Goal: Information Seeking & Learning: Learn about a topic

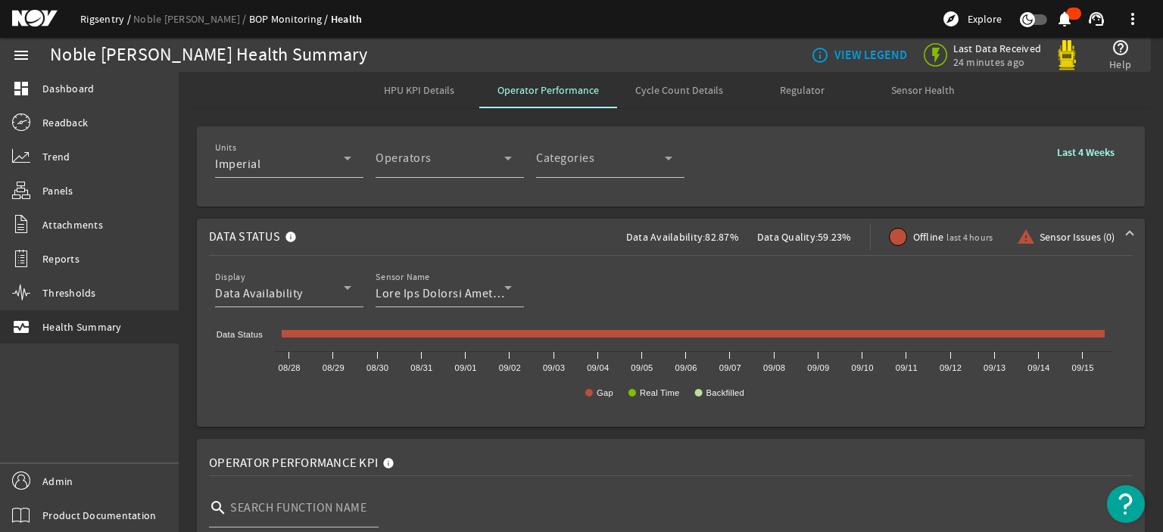
click at [93, 24] on link "Rigsentry" at bounding box center [106, 19] width 53 height 14
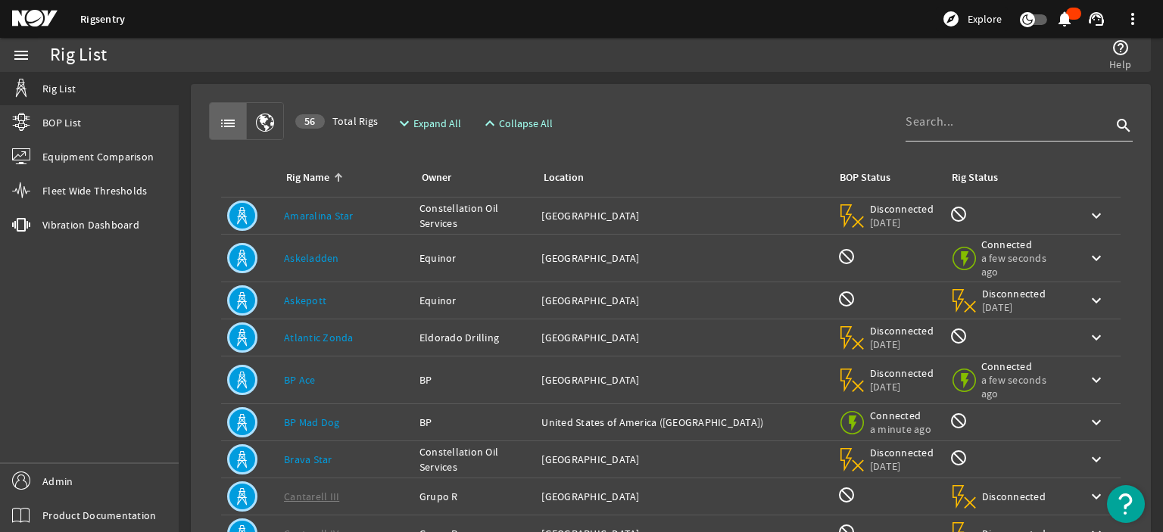
click at [943, 132] on div at bounding box center [1008, 121] width 206 height 39
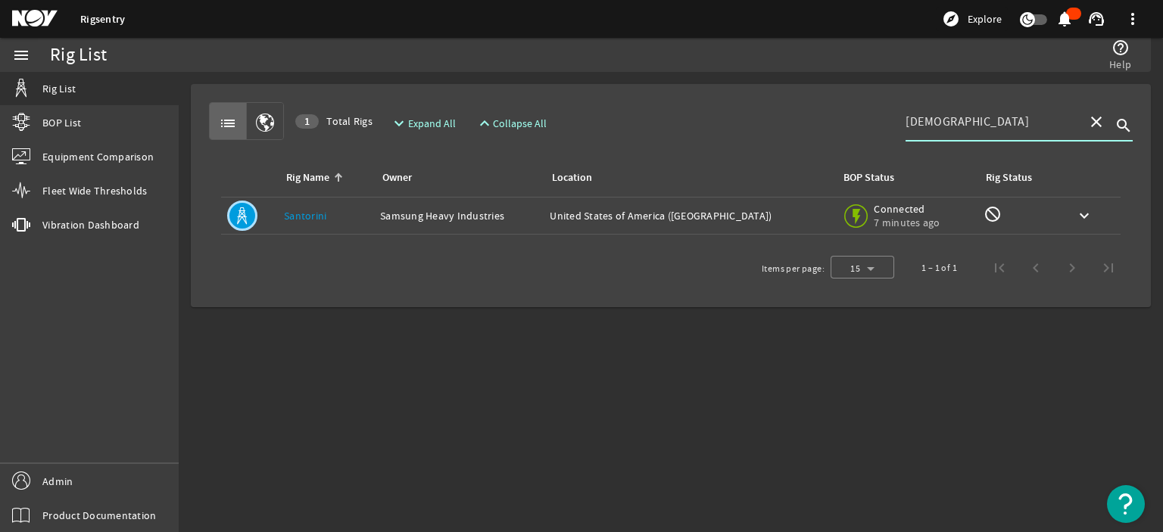
type input "[DEMOGRAPHIC_DATA]"
click at [294, 210] on link "Santorini" at bounding box center [305, 216] width 42 height 14
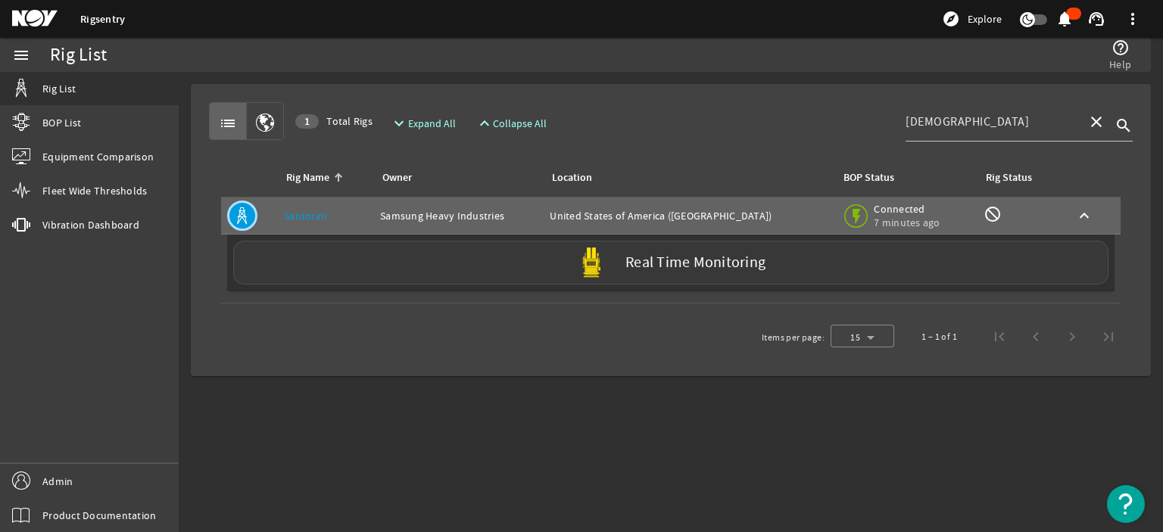
click at [417, 253] on div "Real Time Monitoring" at bounding box center [670, 263] width 875 height 44
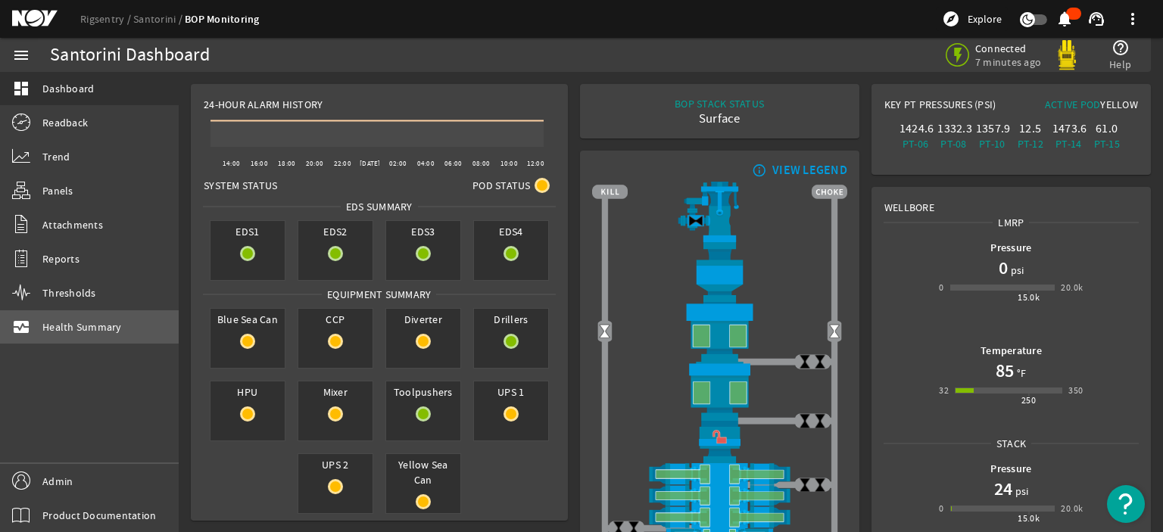
click at [74, 322] on span "Health Summary" at bounding box center [81, 326] width 79 height 15
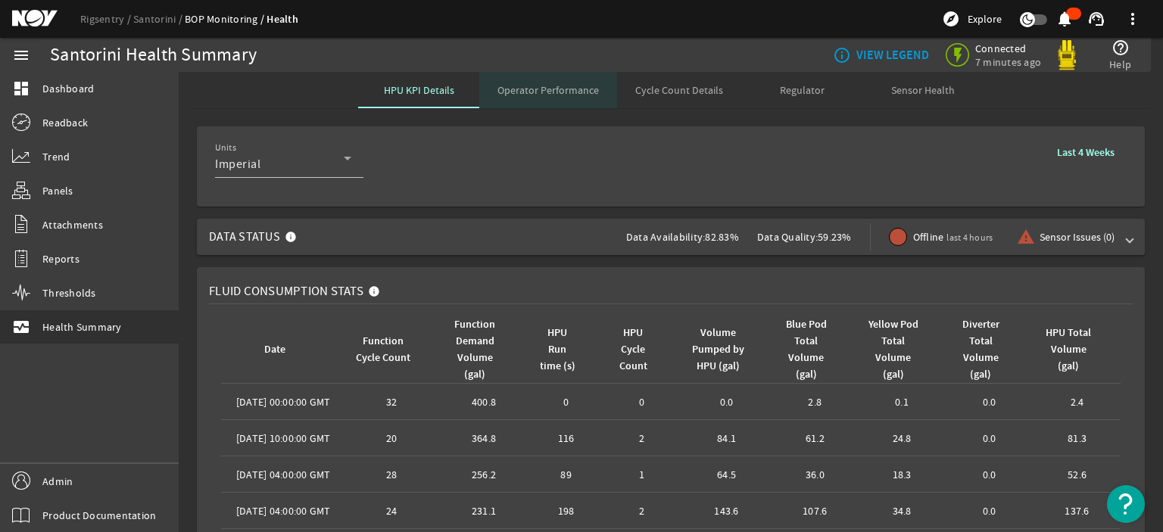
click at [560, 86] on span "Operator Performance" at bounding box center [547, 90] width 101 height 11
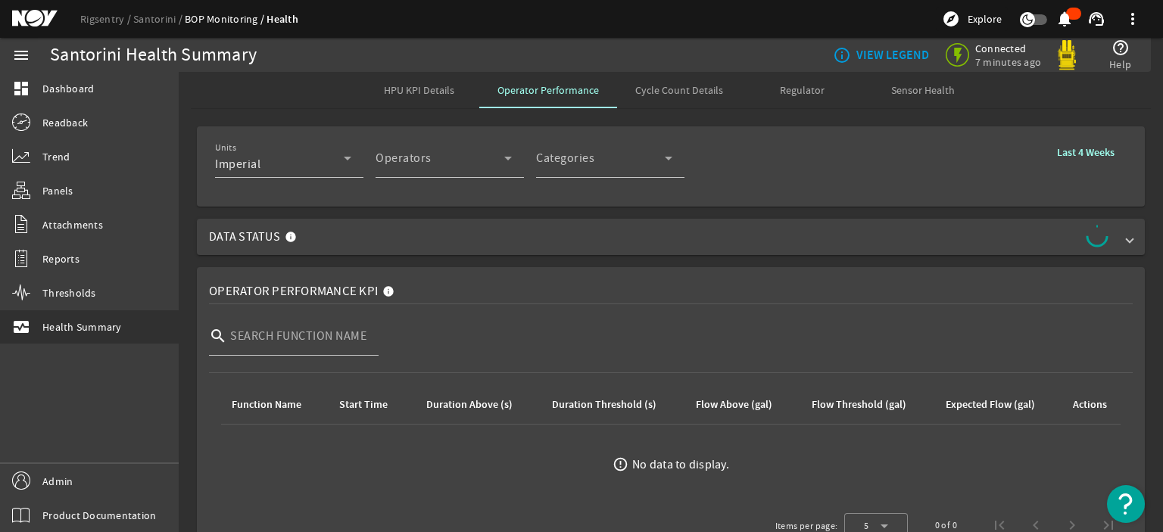
click at [189, 220] on div "Data Status" at bounding box center [671, 237] width 972 height 36
click at [966, 235] on span "last 4 hours" at bounding box center [969, 238] width 46 height 12
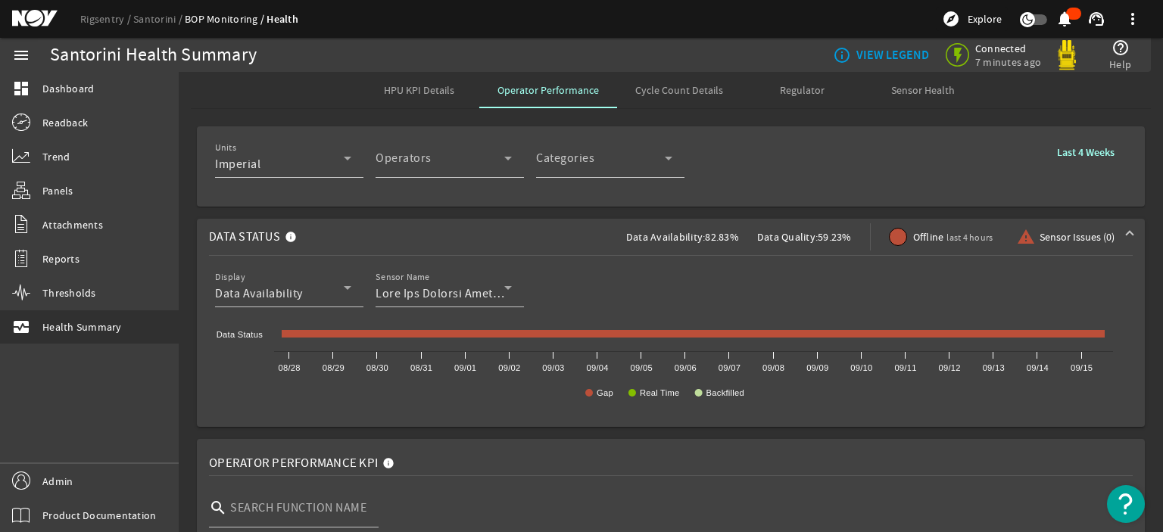
click at [774, 186] on div "Units Imperial Operators Operator Categories Categories Last 4 Weeks" at bounding box center [670, 167] width 911 height 56
click at [460, 151] on div "Operators Operator" at bounding box center [443, 158] width 136 height 39
click at [456, 163] on div "Operator" at bounding box center [439, 164] width 129 height 18
click at [482, 188] on div at bounding box center [449, 186] width 148 height 17
click at [609, 165] on div "Categories" at bounding box center [600, 164] width 129 height 18
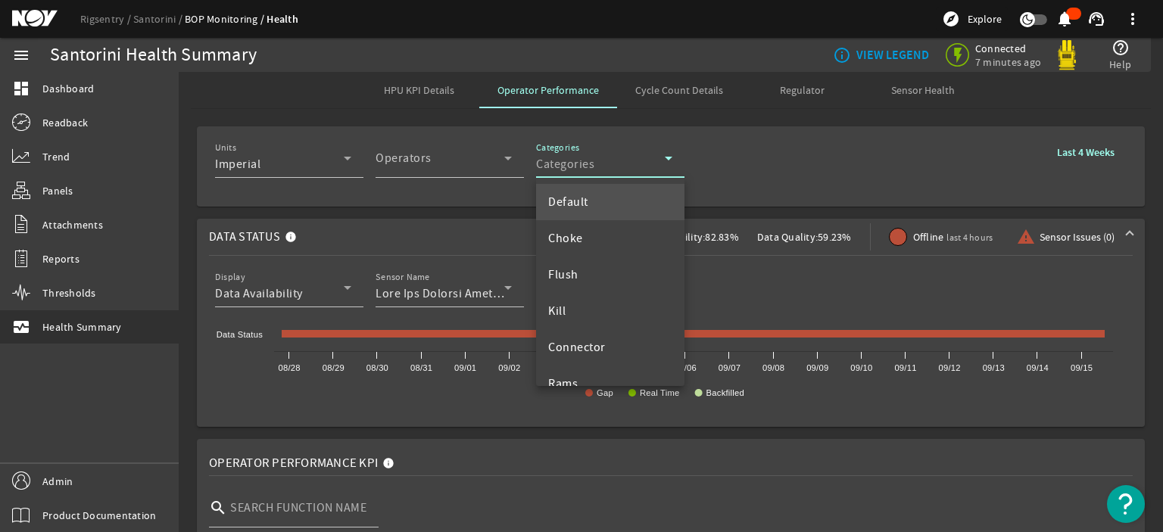
click at [428, 199] on div at bounding box center [581, 266] width 1163 height 532
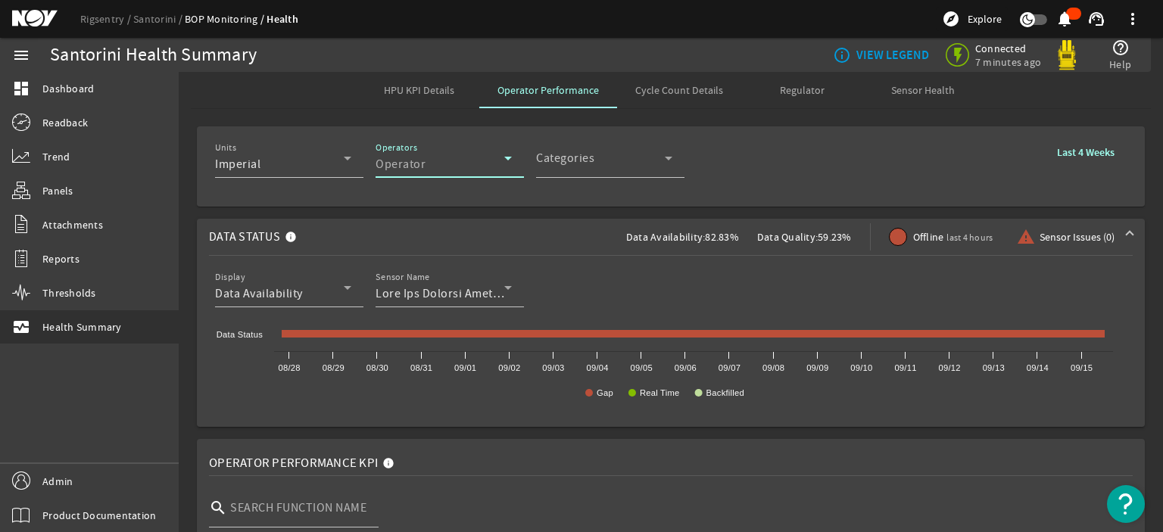
click at [467, 172] on div "Operator" at bounding box center [439, 164] width 129 height 18
click at [113, 14] on link "Rigsentry" at bounding box center [106, 19] width 53 height 14
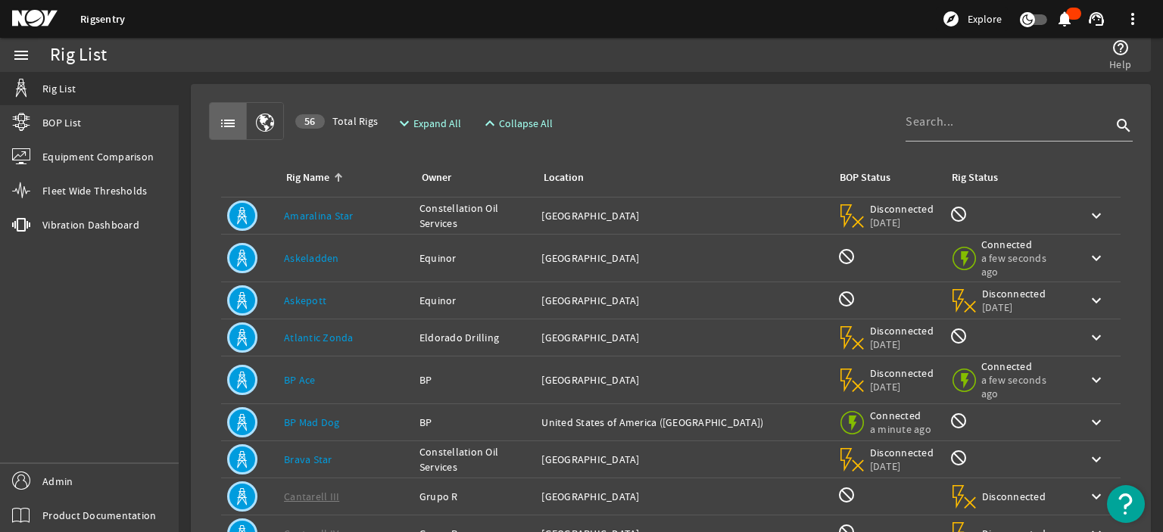
click at [712, 114] on div "list 56 Total Rigs expand_more Expand All expand_less Collapse All search" at bounding box center [670, 121] width 923 height 38
click at [949, 131] on div at bounding box center [1008, 121] width 206 height 39
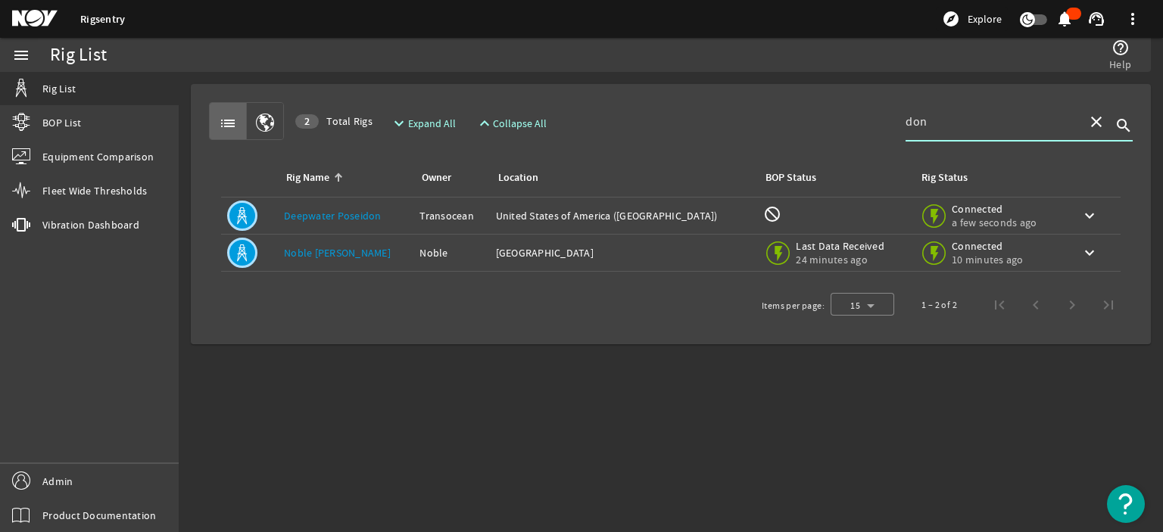
type input "don"
click at [327, 248] on link "Noble [PERSON_NAME]" at bounding box center [337, 253] width 107 height 14
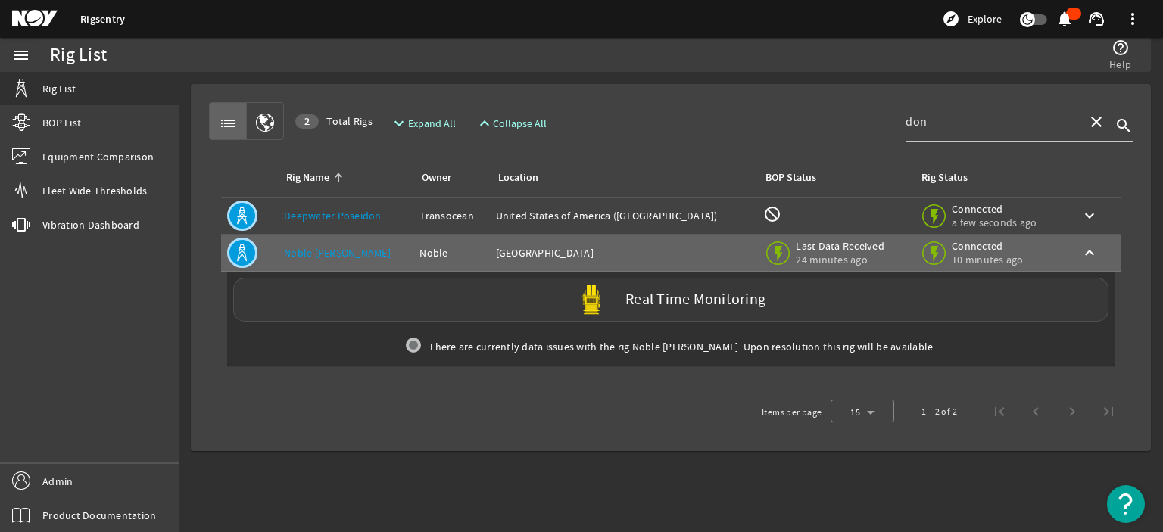
click at [334, 297] on div "Real Time Monitoring" at bounding box center [670, 300] width 875 height 44
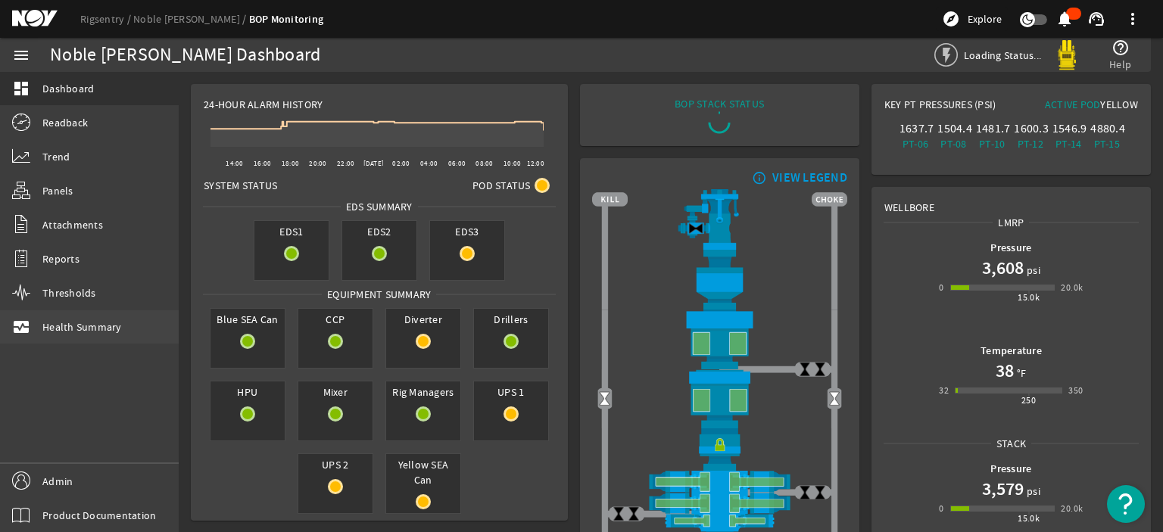
click at [106, 334] on span "Health Summary" at bounding box center [81, 326] width 79 height 15
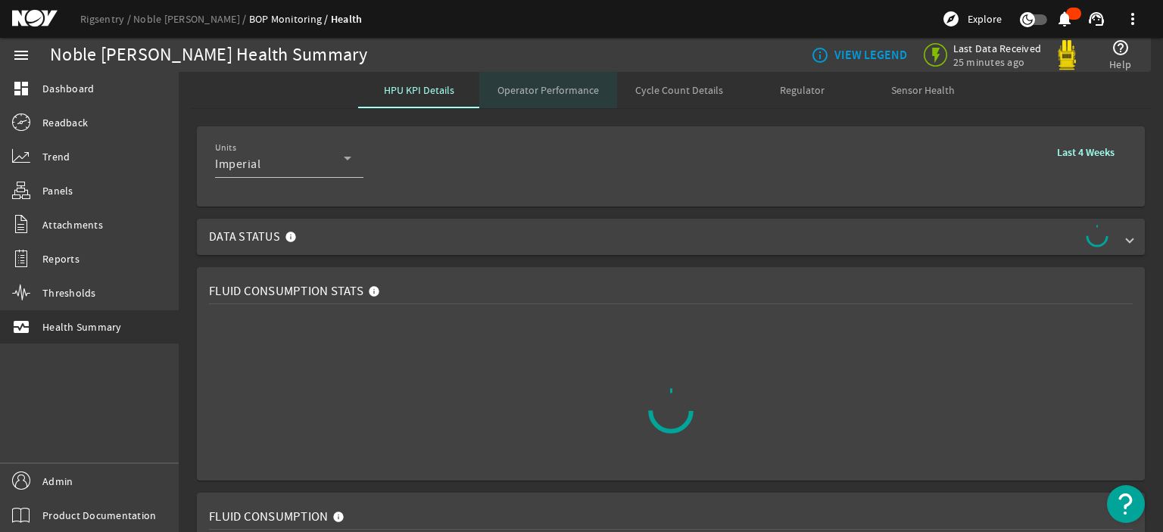
click at [561, 86] on span "Operator Performance" at bounding box center [547, 90] width 101 height 11
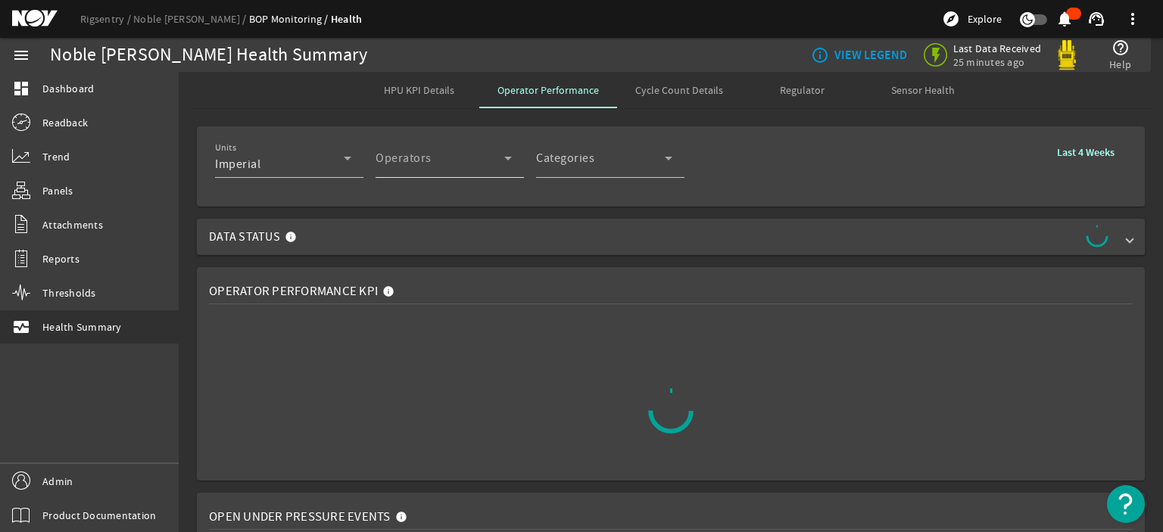
click at [418, 159] on span "Operator" at bounding box center [439, 164] width 129 height 18
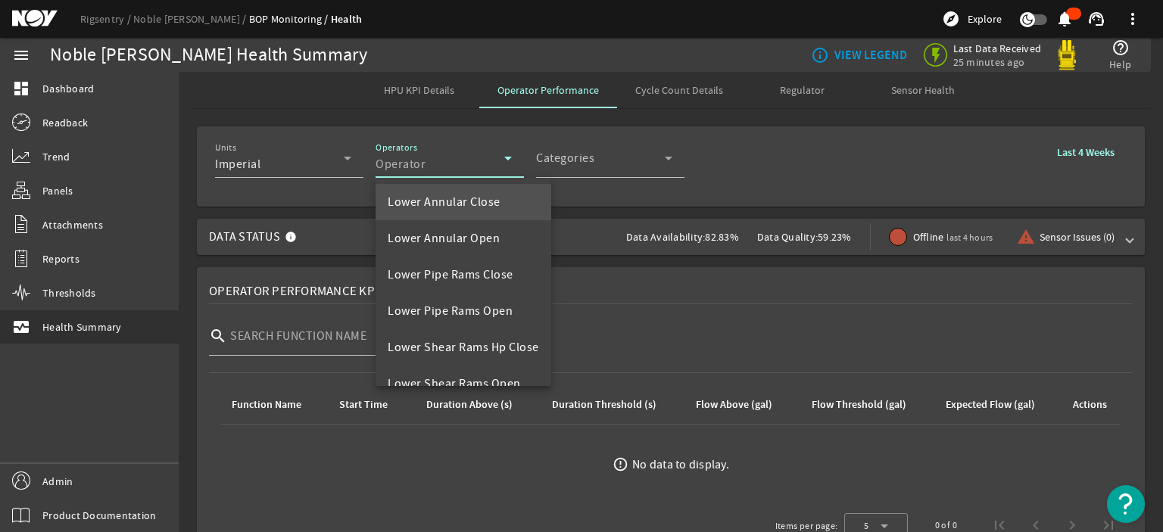
click at [515, 132] on div at bounding box center [581, 266] width 1163 height 532
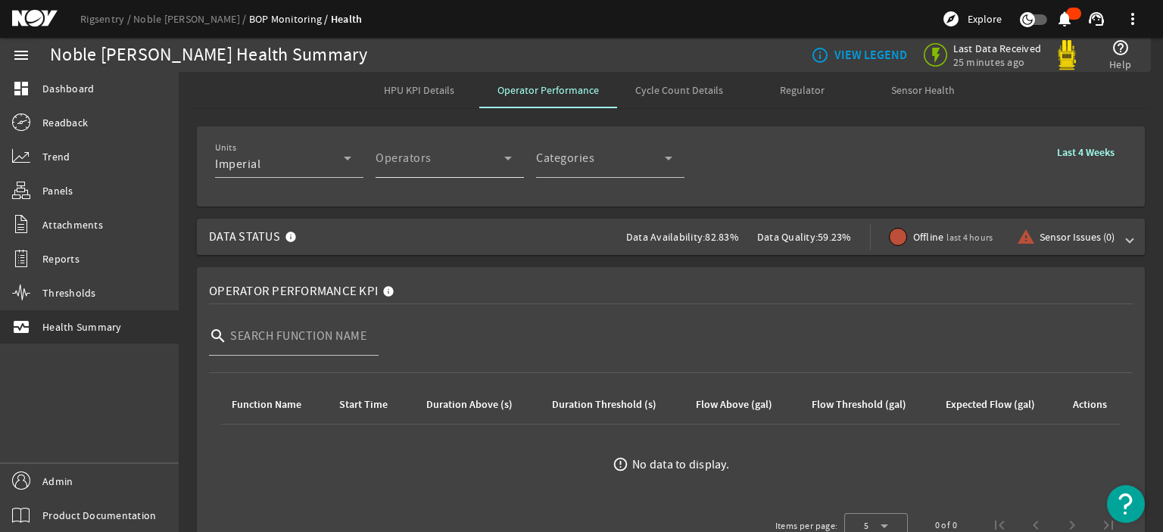
click at [464, 154] on div "Operators Operator" at bounding box center [443, 158] width 136 height 39
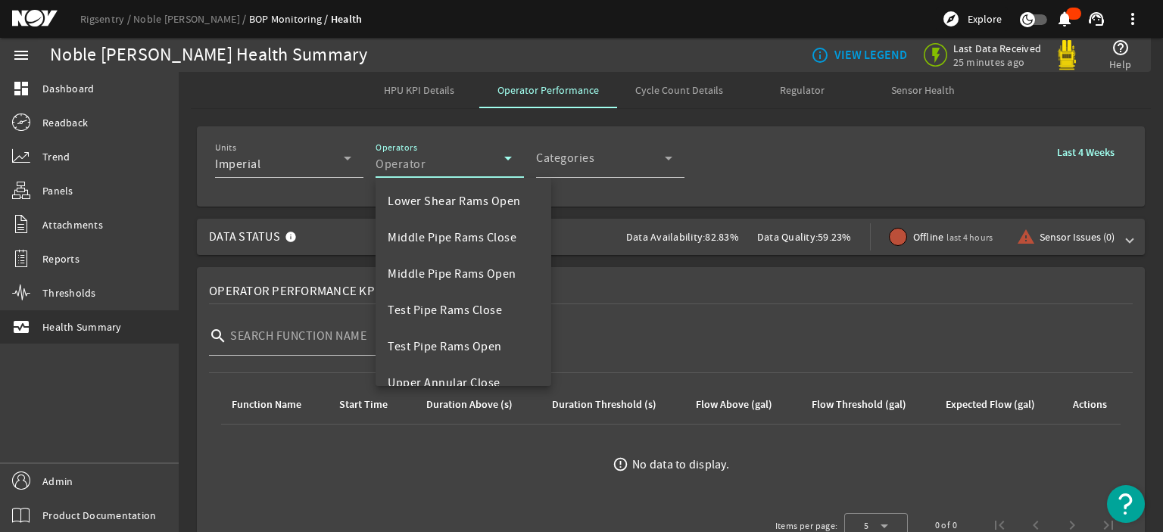
scroll to position [182, 0]
click at [202, 189] on div at bounding box center [581, 266] width 1163 height 532
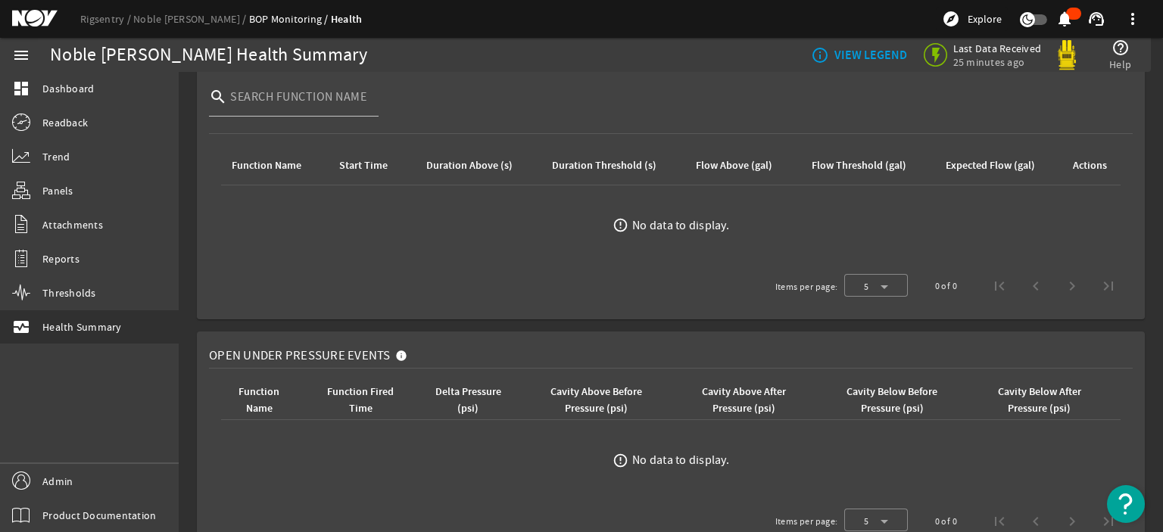
scroll to position [0, 0]
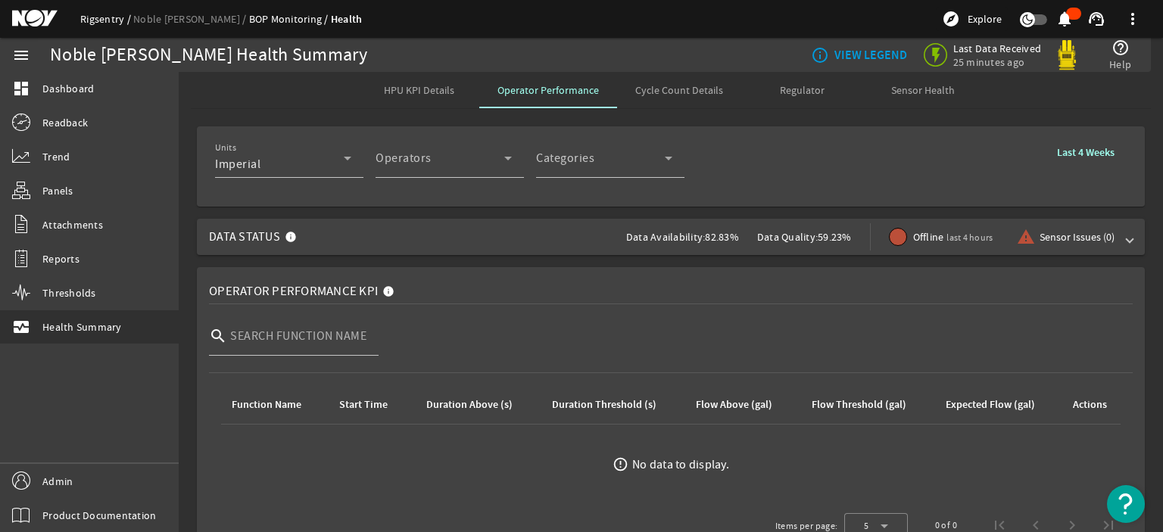
click at [105, 22] on link "Rigsentry" at bounding box center [106, 19] width 53 height 14
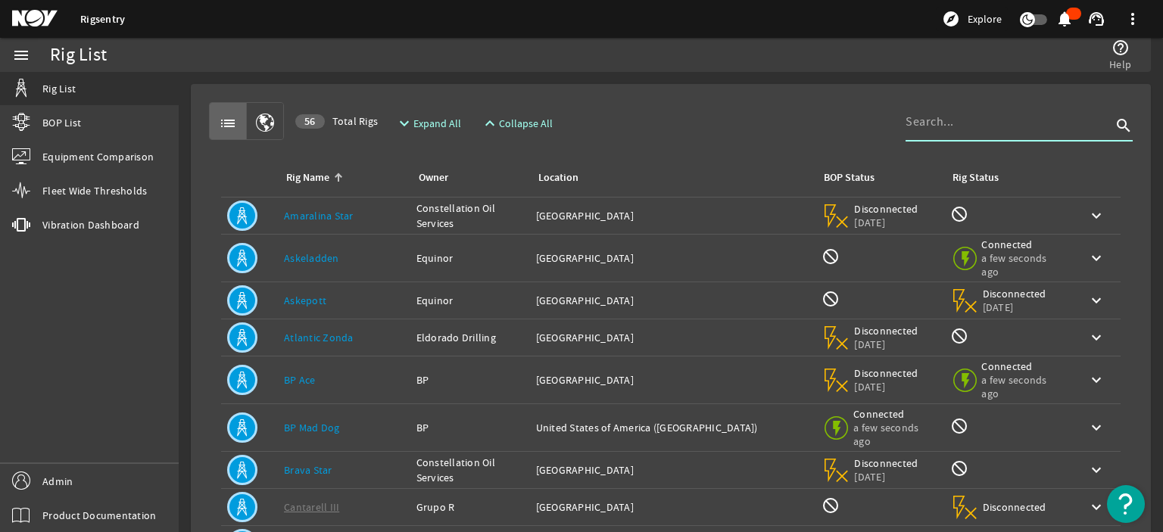
click at [950, 129] on input at bounding box center [1008, 122] width 206 height 18
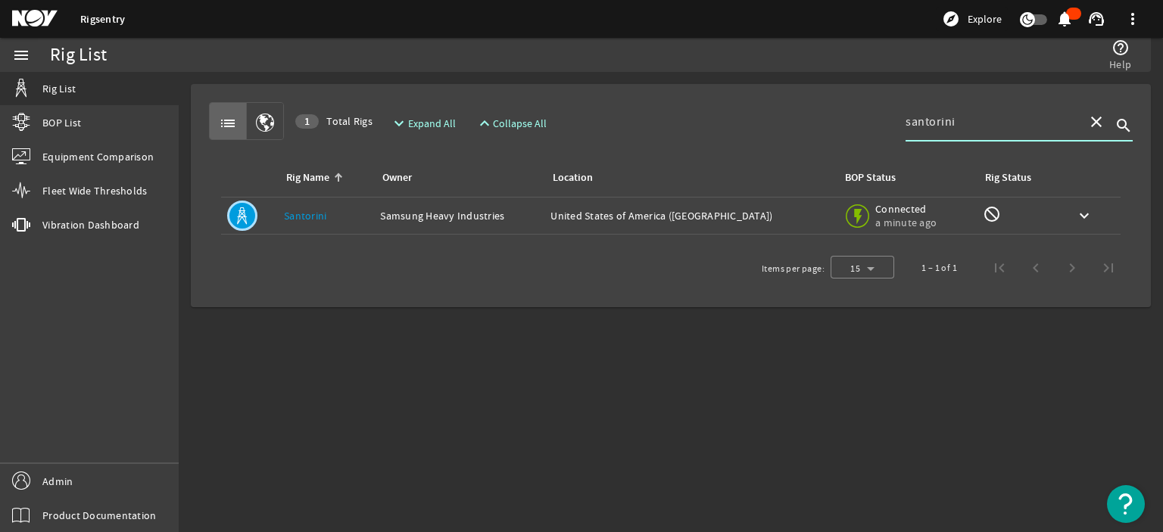
type input "santorini"
click at [351, 216] on div "Rig Name: [GEOGRAPHIC_DATA]" at bounding box center [326, 215] width 84 height 15
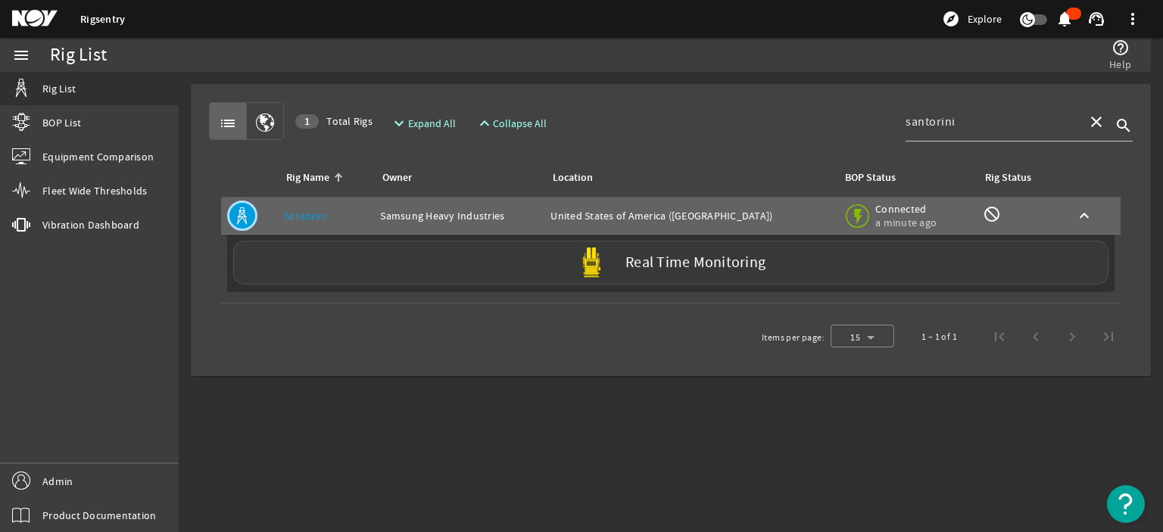
click at [360, 267] on div "Real Time Monitoring" at bounding box center [670, 263] width 875 height 44
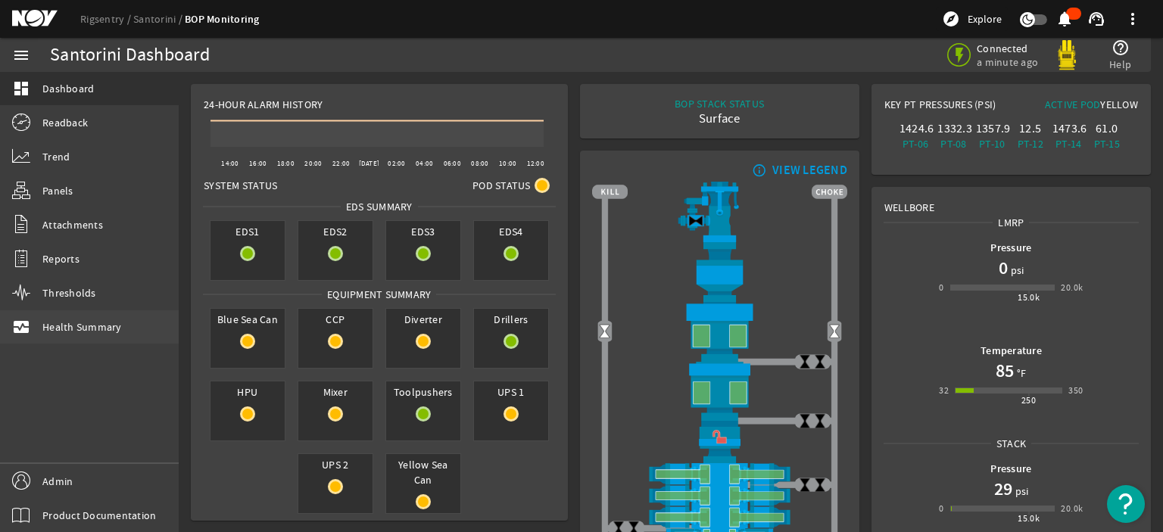
click at [74, 333] on span "Health Summary" at bounding box center [81, 326] width 79 height 15
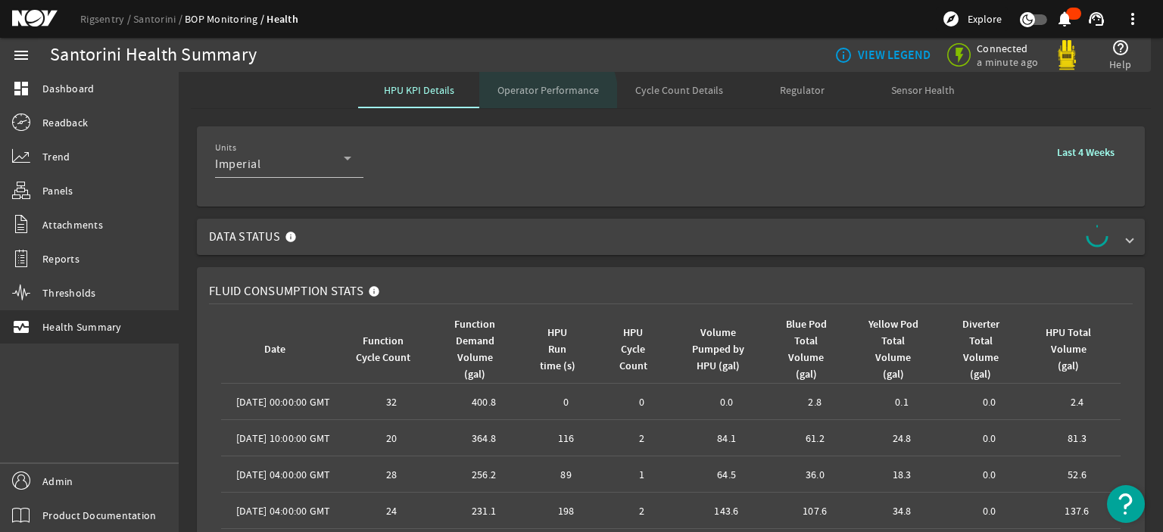
click at [523, 99] on span "Operator Performance" at bounding box center [547, 90] width 101 height 36
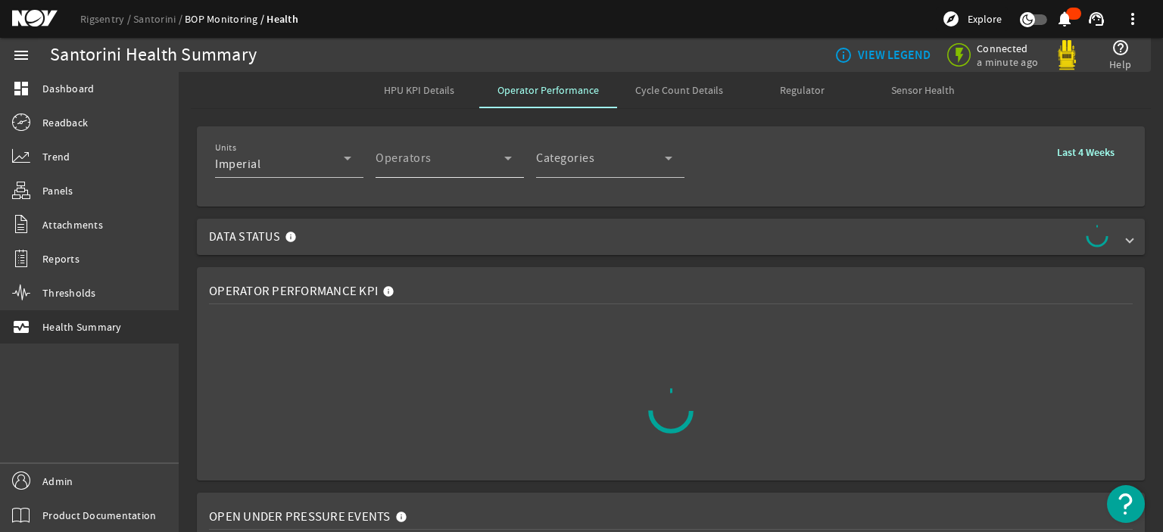
click at [445, 160] on div "Operator" at bounding box center [439, 164] width 129 height 18
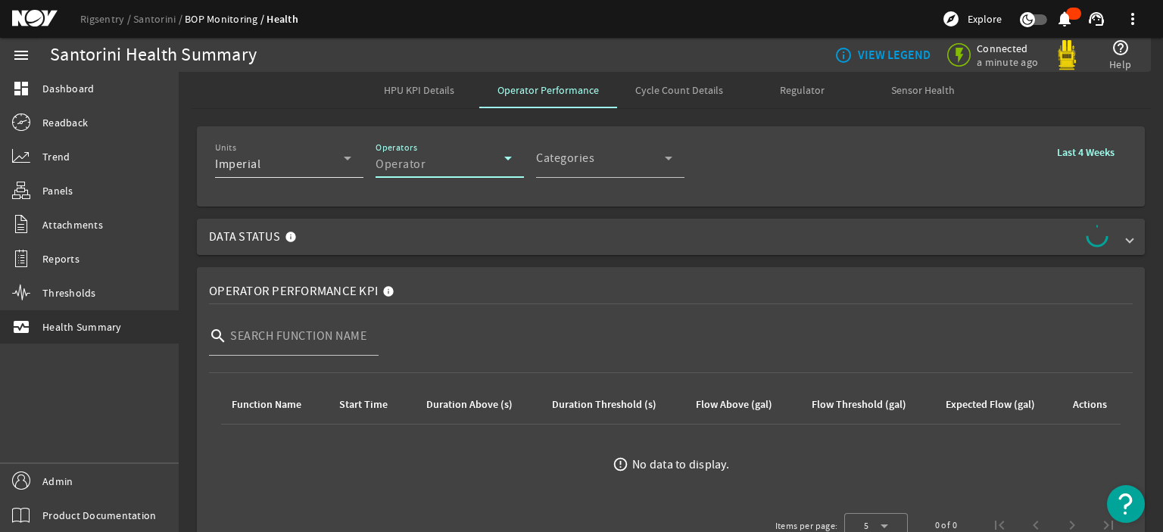
click at [330, 158] on div "Imperial" at bounding box center [279, 164] width 129 height 18
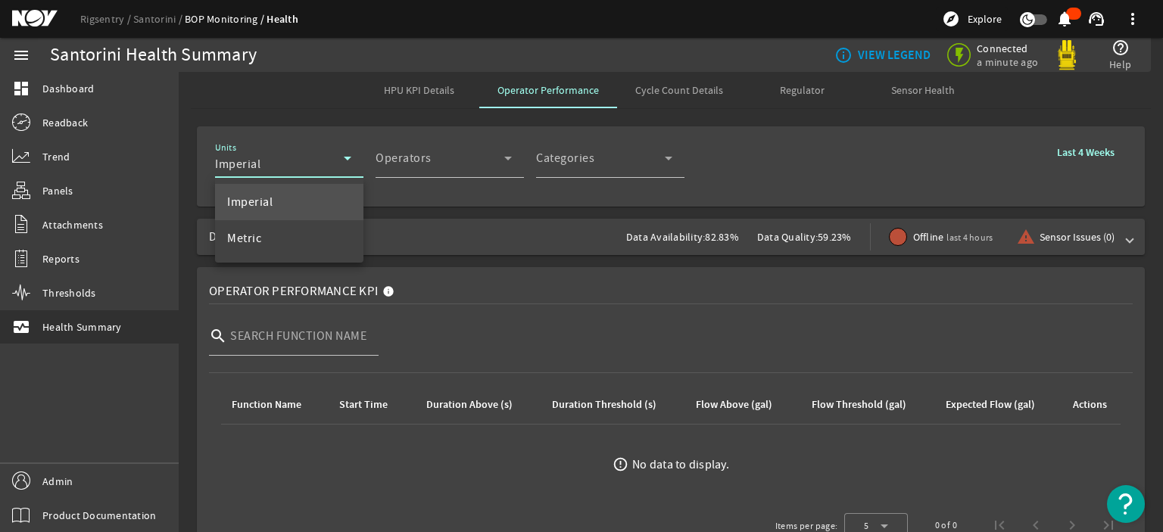
click at [330, 158] on div at bounding box center [581, 266] width 1163 height 532
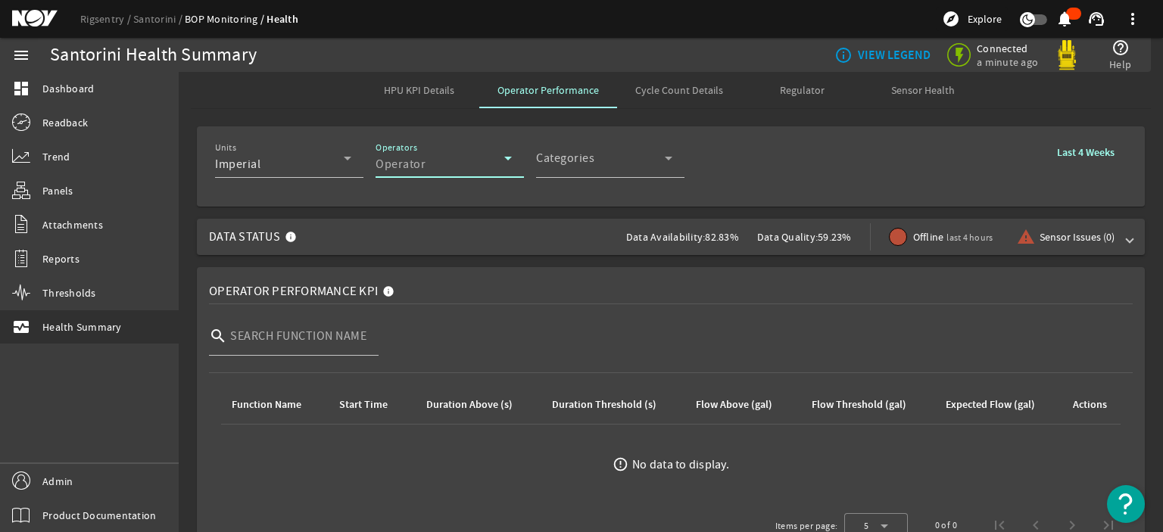
click at [449, 157] on div "Operator" at bounding box center [439, 164] width 129 height 18
drag, startPoint x: 526, startPoint y: 206, endPoint x: 568, endPoint y: 179, distance: 49.8
click at [527, 206] on mat-card "Units Imperial Operators Operator Categories Categories Last 4 Weeks" at bounding box center [671, 166] width 948 height 80
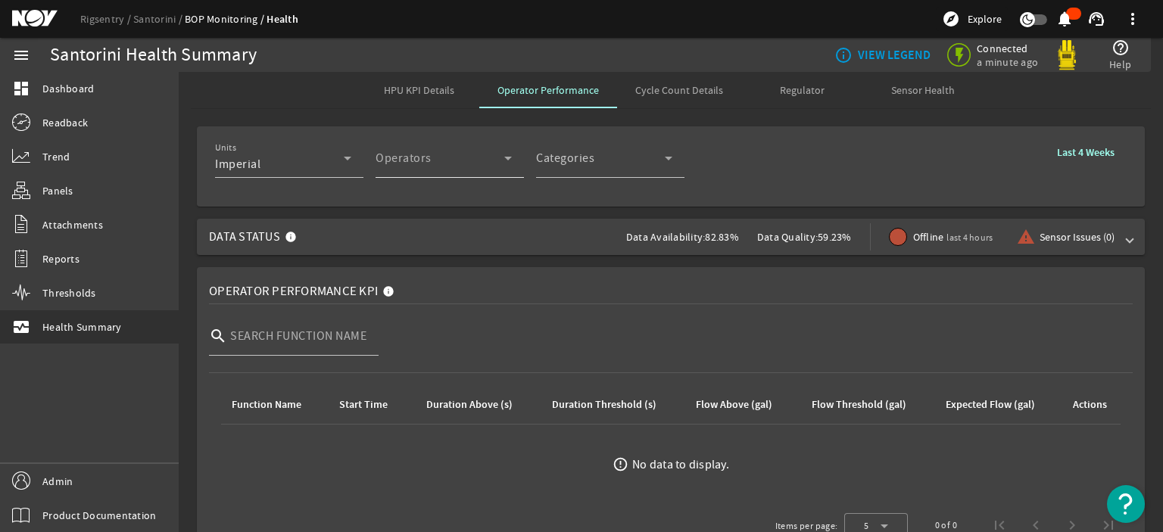
click at [441, 167] on div "Operator" at bounding box center [439, 164] width 129 height 18
drag, startPoint x: 441, startPoint y: 167, endPoint x: 439, endPoint y: 184, distance: 17.6
click at [439, 184] on mat-form-field "Operators Operator" at bounding box center [449, 167] width 148 height 56
click at [515, 244] on span "Data Status Data Availability: 82.83% Data Quality: 59.23% Offline last 4 hours…" at bounding box center [667, 237] width 917 height 36
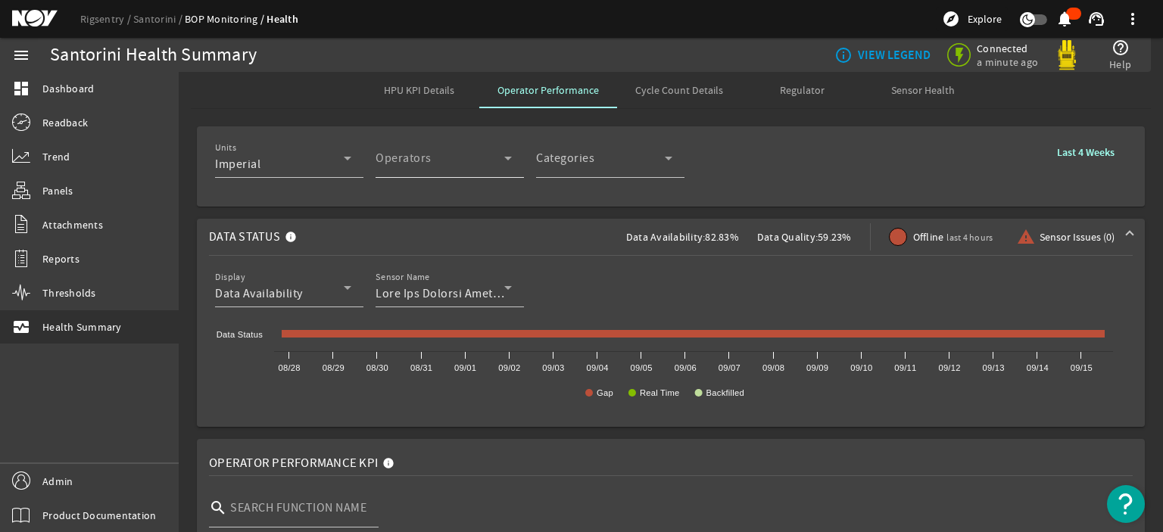
click at [439, 176] on mat-form-field "Operators Operator" at bounding box center [449, 167] width 148 height 56
click at [445, 163] on div "Operator" at bounding box center [439, 164] width 129 height 18
click at [478, 194] on div at bounding box center [449, 186] width 148 height 17
click at [459, 167] on div "Operator" at bounding box center [439, 164] width 129 height 18
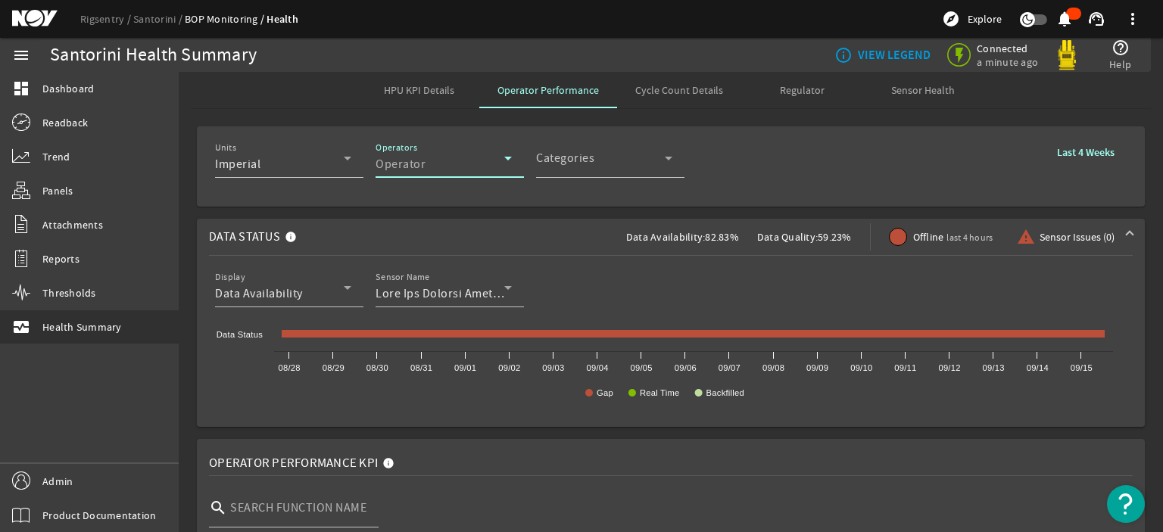
click at [459, 167] on div "Operator" at bounding box center [439, 164] width 129 height 18
click at [792, 190] on div "Units Imperial Operators Operator Categories Categories Last 4 Weeks" at bounding box center [670, 167] width 911 height 56
click at [668, 88] on span "Cycle Count Details" at bounding box center [679, 90] width 88 height 11
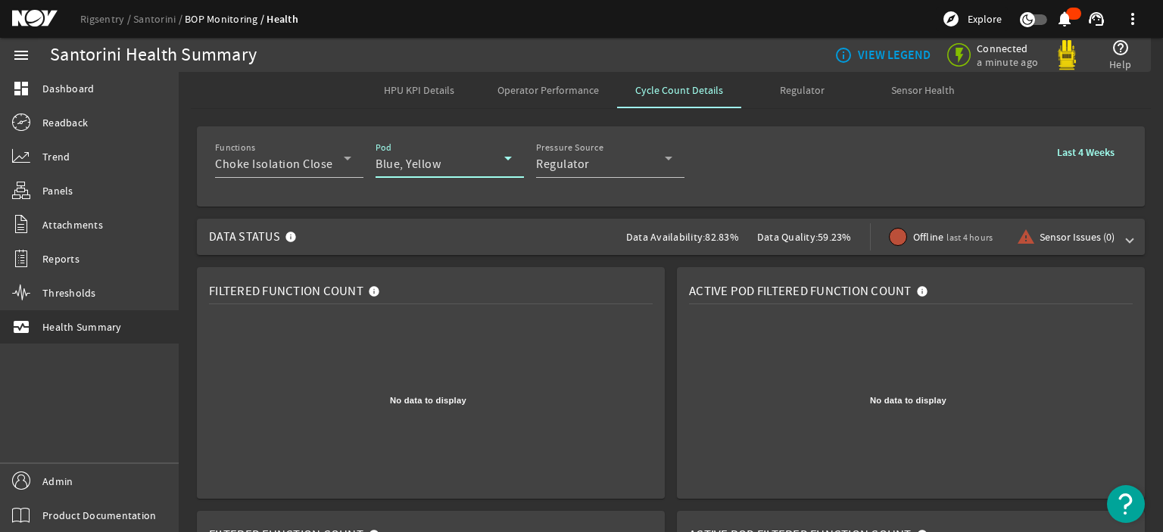
click at [487, 157] on div "Blue, Yellow" at bounding box center [439, 164] width 129 height 18
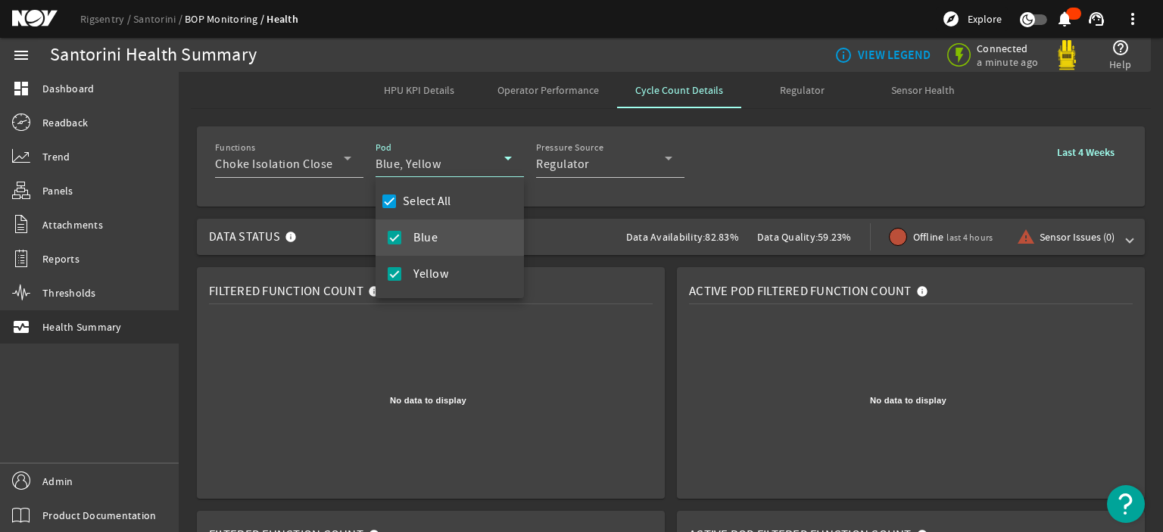
click at [487, 157] on div at bounding box center [581, 266] width 1163 height 532
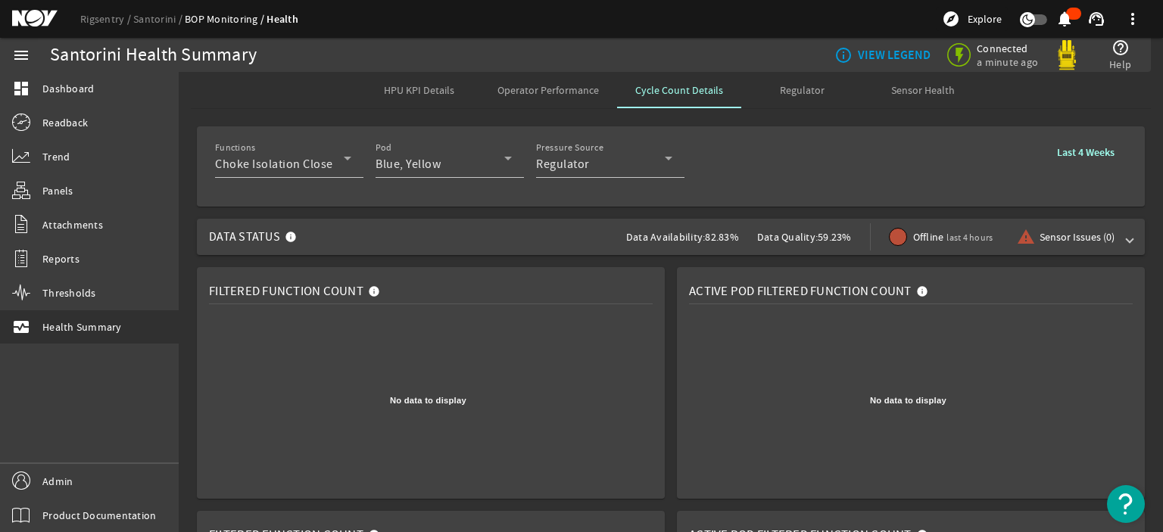
click at [553, 87] on span "Operator Performance" at bounding box center [547, 90] width 101 height 11
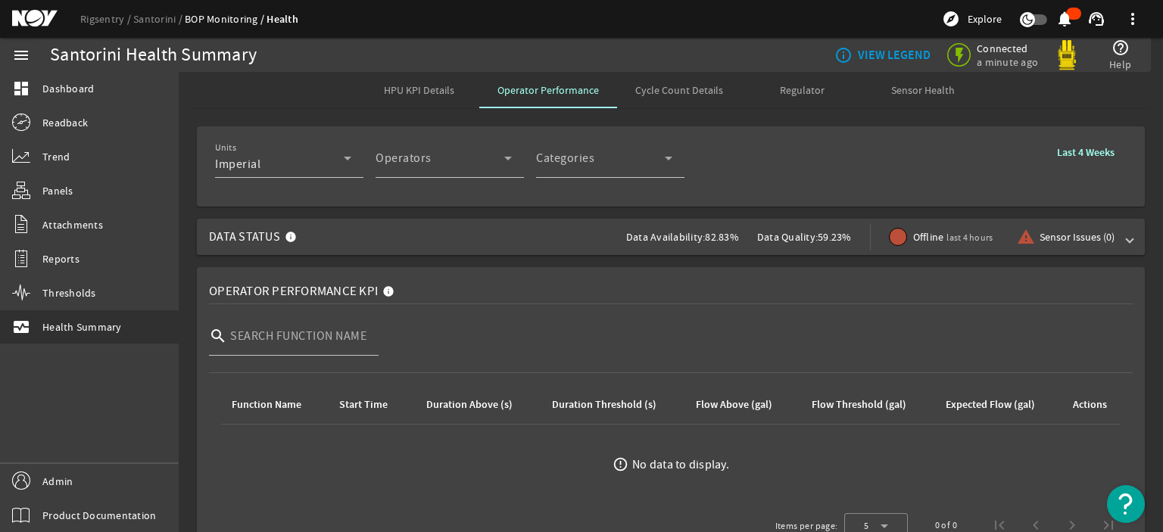
click at [376, 239] on span "Data Status Data Availability: 82.83% Data Quality: 59.23% Offline last 4 hours…" at bounding box center [667, 237] width 917 height 36
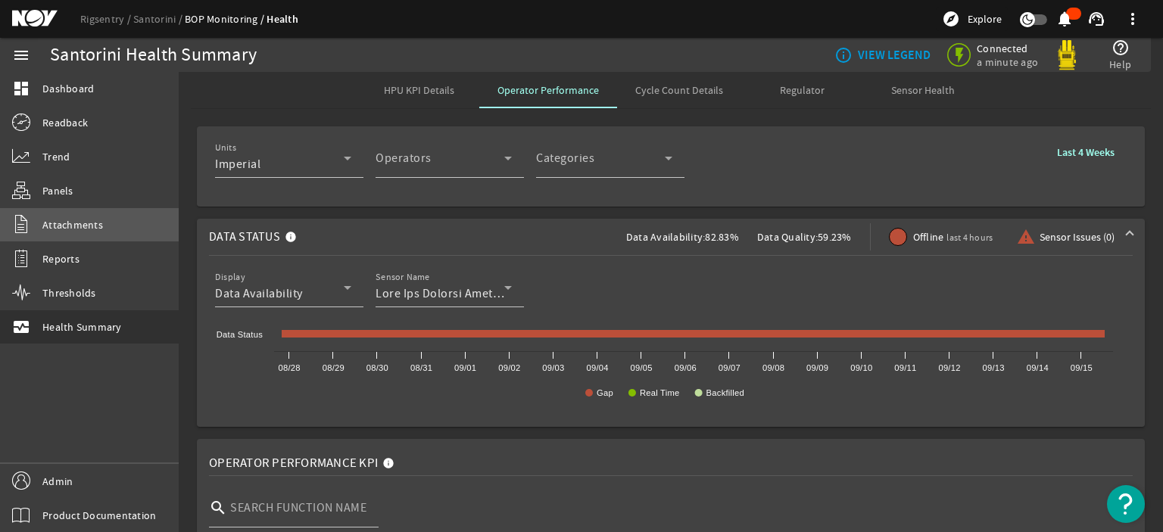
click at [178, 239] on link "Attachments" at bounding box center [89, 224] width 179 height 33
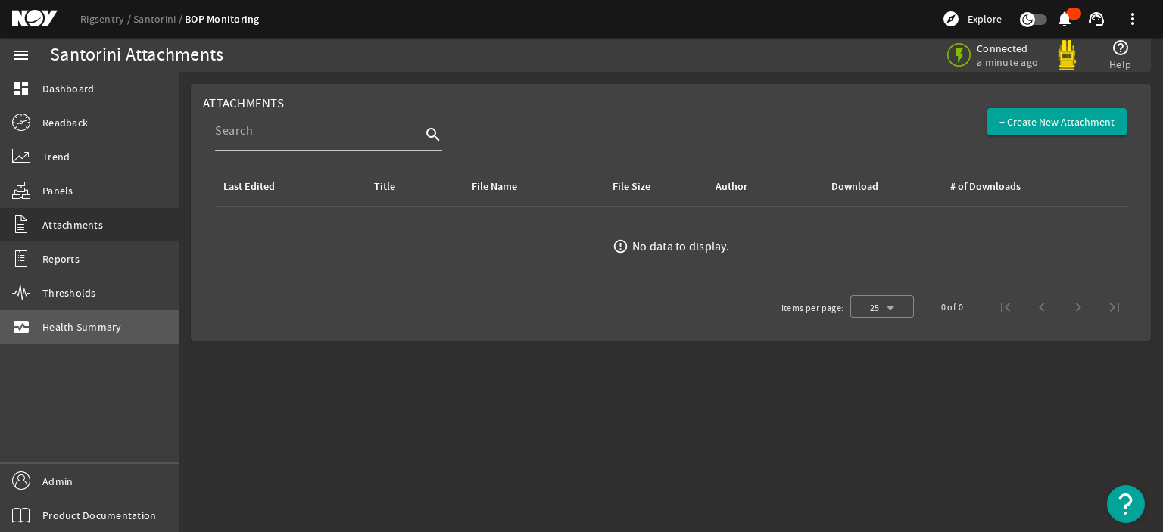
click at [110, 321] on span "Health Summary" at bounding box center [81, 326] width 79 height 15
